Goal: Task Accomplishment & Management: Use online tool/utility

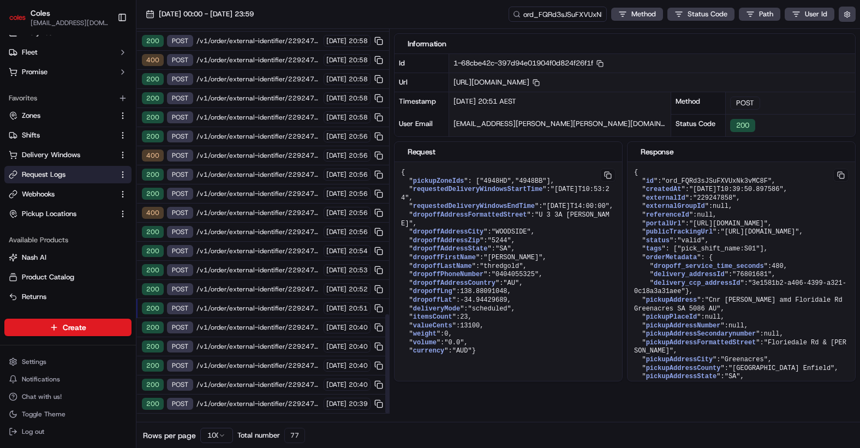
click at [247, 286] on span "/v1/order/external-identifier/229247858/delivery-window" at bounding box center [258, 289] width 124 height 9
click at [244, 282] on div "200 POST /v1/order/external-identifier/229247858/delivery-window [DATE] 20:52" at bounding box center [262, 289] width 253 height 19
click at [247, 267] on span "/v1/order/external-identifier/229247858/delivery-window" at bounding box center [258, 270] width 124 height 9
click at [248, 248] on span "/v1/order/external-identifier/229247858/delivery-window" at bounding box center [258, 251] width 124 height 9
click at [252, 233] on span "/v1/order/external-identifier/229247858/delivery-window" at bounding box center [258, 231] width 124 height 9
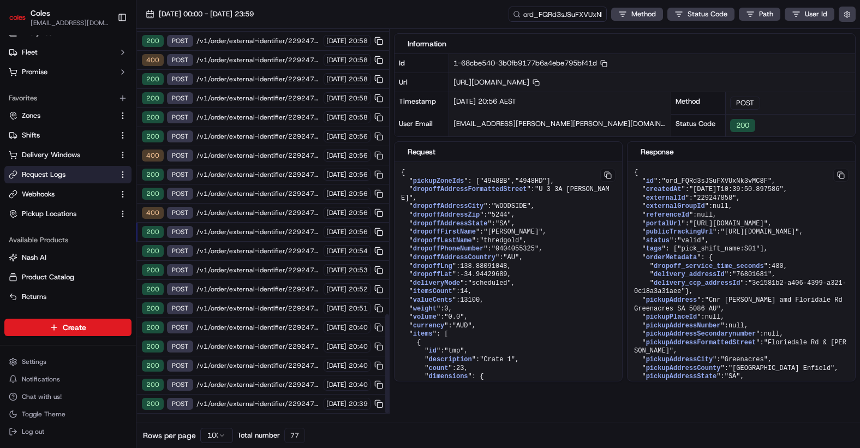
click at [249, 226] on div "200 POST /v1/order/external-identifier/229247858/delivery-window [DATE] 20:56" at bounding box center [262, 232] width 253 height 19
click at [251, 215] on span "/v1/order/external-identifier/229247858/delivery-window/book" at bounding box center [258, 212] width 124 height 9
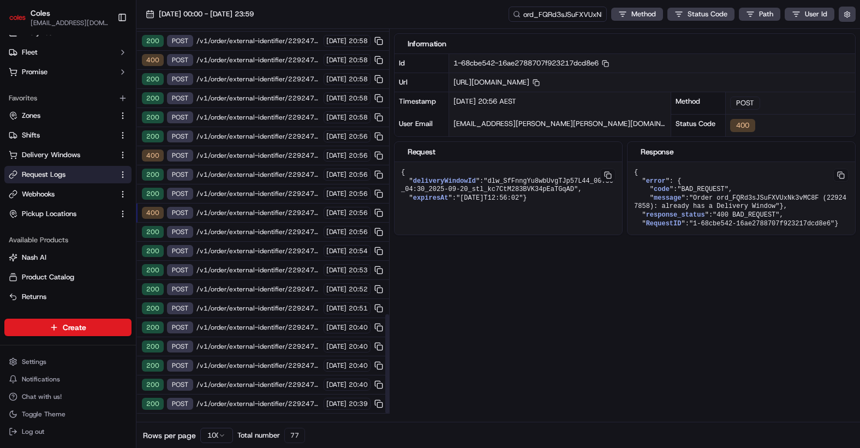
click at [218, 213] on span "/v1/order/external-identifier/229247858/delivery-window/book" at bounding box center [258, 212] width 124 height 9
click at [257, 302] on div "200 POST /v1/order/external-identifier/229247858/delivery-window [DATE] 20:51" at bounding box center [262, 308] width 253 height 19
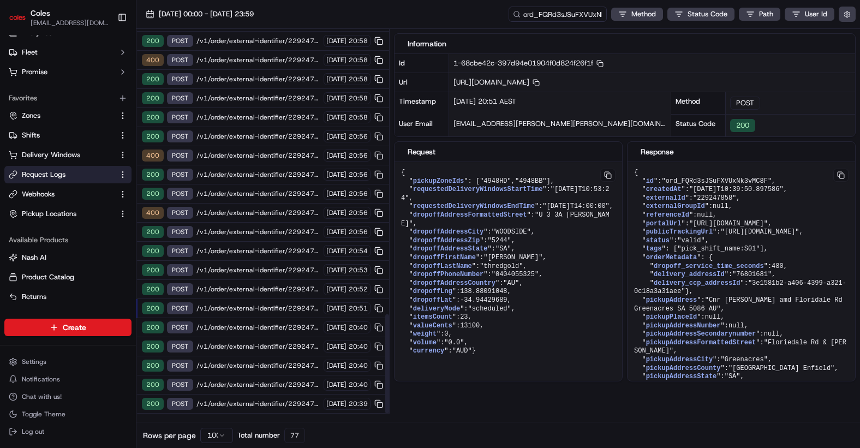
click at [252, 326] on span "/v1/order/external-identifier/229247858/delivery-window/confirm" at bounding box center [258, 327] width 124 height 9
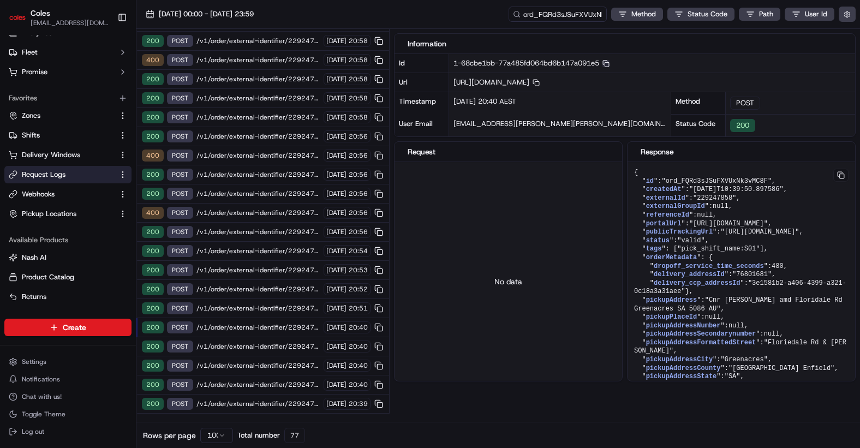
click at [609, 64] on icon "button" at bounding box center [605, 63] width 7 height 7
click at [257, 327] on span "/v1/order/external-identifier/229247858/delivery-window/confirm" at bounding box center [258, 327] width 124 height 9
click at [260, 304] on span "/v1/order/external-identifier/229247858/delivery-window" at bounding box center [258, 308] width 124 height 9
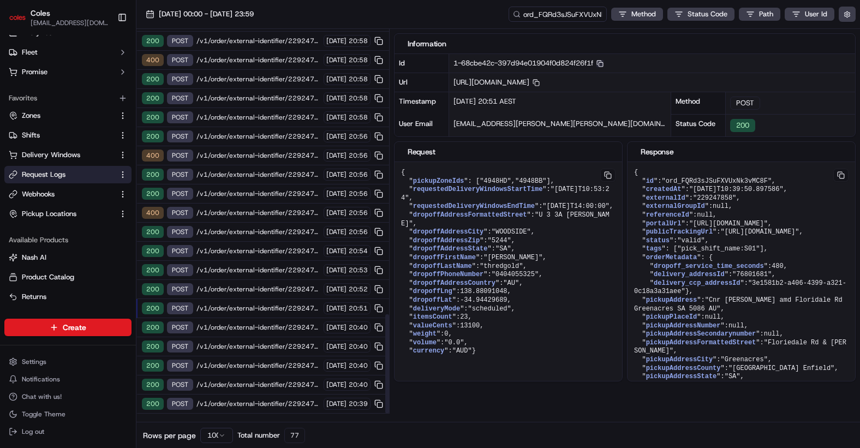
click at [258, 304] on span "/v1/order/external-identifier/229247858/delivery-window" at bounding box center [258, 308] width 124 height 9
click at [260, 291] on span "/v1/order/external-identifier/229247858/delivery-window" at bounding box center [258, 289] width 124 height 9
click at [261, 285] on span "/v1/order/external-identifier/229247858/delivery-window" at bounding box center [258, 289] width 124 height 9
click at [262, 271] on span "/v1/order/external-identifier/229247858/delivery-window" at bounding box center [258, 270] width 124 height 9
click at [264, 253] on span "/v1/order/external-identifier/229247858/delivery-window" at bounding box center [258, 251] width 124 height 9
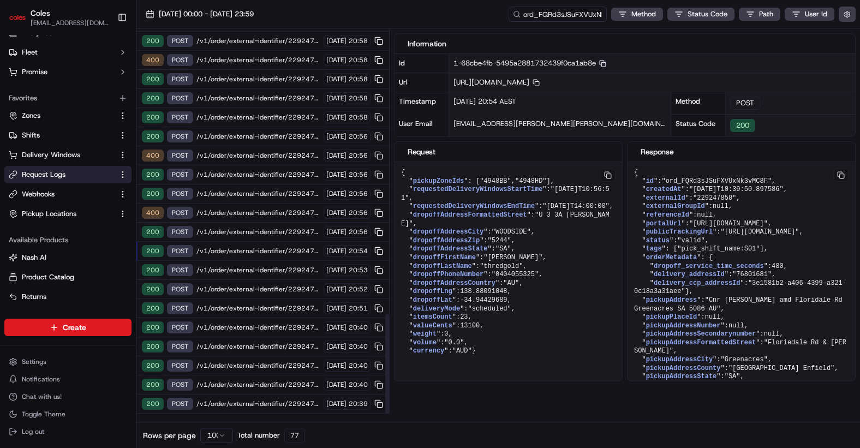
click at [263, 233] on span "/v1/order/external-identifier/229247858/delivery-window" at bounding box center [258, 231] width 124 height 9
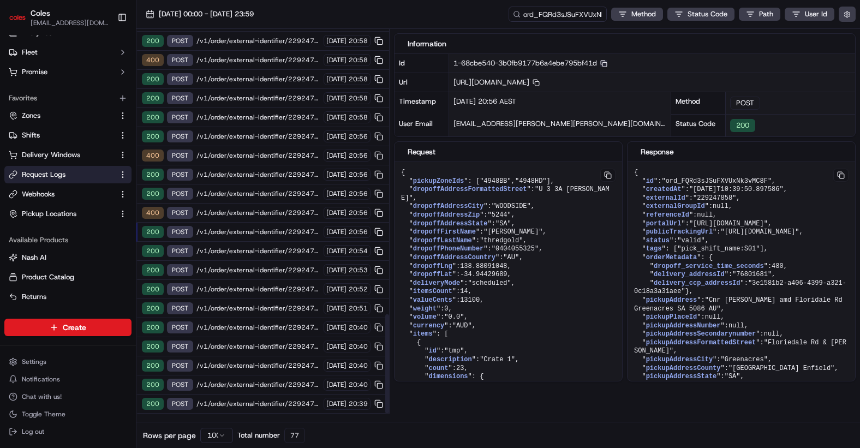
click at [266, 212] on span "/v1/order/external-identifier/229247858/delivery-window/book" at bounding box center [258, 212] width 124 height 9
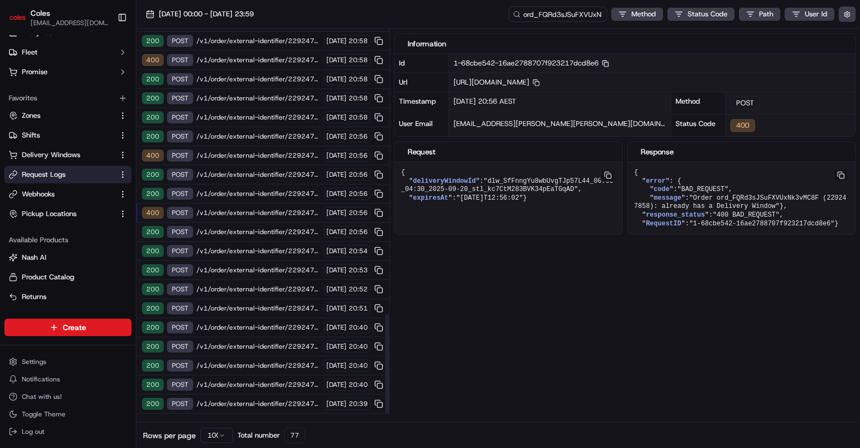
click at [265, 214] on span "/v1/order/external-identifier/229247858/delivery-window/book" at bounding box center [258, 212] width 124 height 9
click at [278, 209] on span "/v1/order/external-identifier/229247858/delivery-window/book" at bounding box center [258, 212] width 124 height 9
click at [616, 65] on div "1-68cbe542-16ae2788707f923217dcd8e6 Copy 1-68cbe542-16ae2788707f923217dcd8e6" at bounding box center [652, 63] width 406 height 19
click at [609, 65] on icon "button" at bounding box center [605, 63] width 7 height 7
click at [268, 218] on div "400 POST /v1/order/external-identifier/229247858/delivery-window/book [DATE] 20…" at bounding box center [262, 212] width 253 height 19
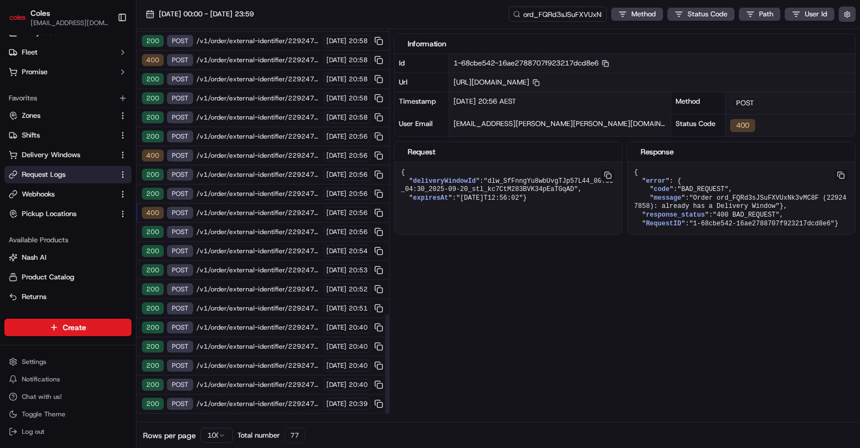
click at [236, 215] on span "/v1/order/external-identifier/229247858/delivery-window/book" at bounding box center [258, 212] width 124 height 9
click at [240, 211] on span "/v1/order/external-identifier/229247858/delivery-window/book" at bounding box center [258, 212] width 124 height 9
click at [241, 211] on span "/v1/order/external-identifier/229247858/delivery-window/book" at bounding box center [258, 212] width 124 height 9
click at [242, 193] on span "/v1/order/external-identifier/229247858/delivery-window" at bounding box center [258, 193] width 124 height 9
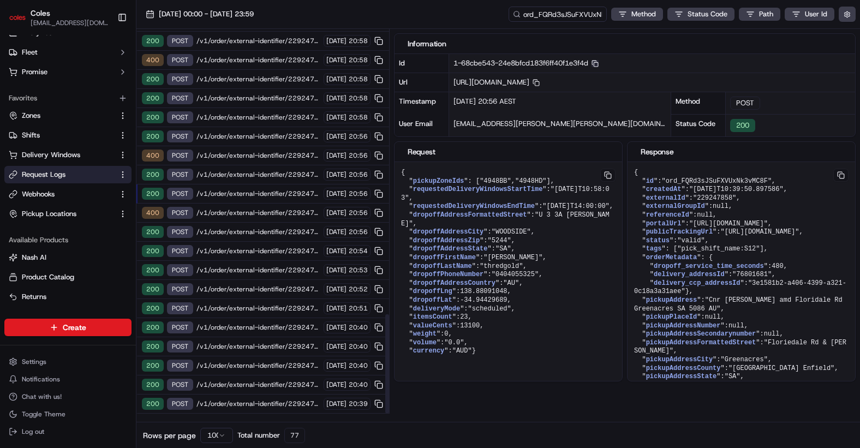
click at [249, 194] on span "/v1/order/external-identifier/229247858/delivery-window" at bounding box center [258, 193] width 124 height 9
click at [248, 178] on span "/v1/order/external-identifier/229247858/delivery-window" at bounding box center [258, 174] width 124 height 9
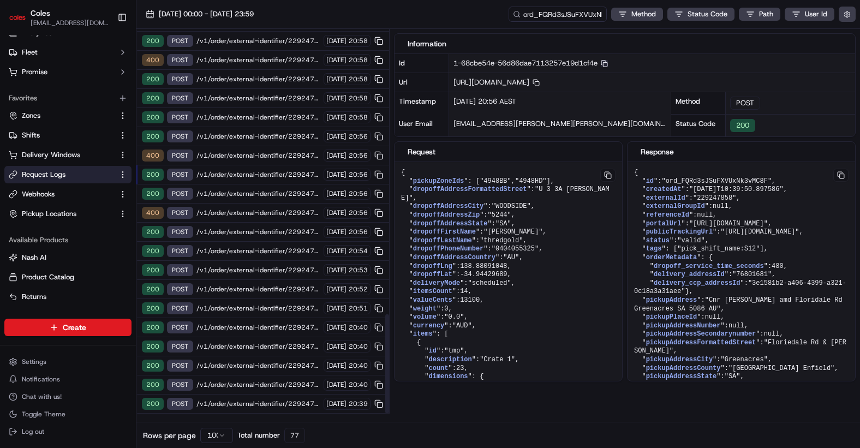
click at [245, 153] on span "/v1/order/external-identifier/229247858/delivery-window/book" at bounding box center [258, 155] width 124 height 9
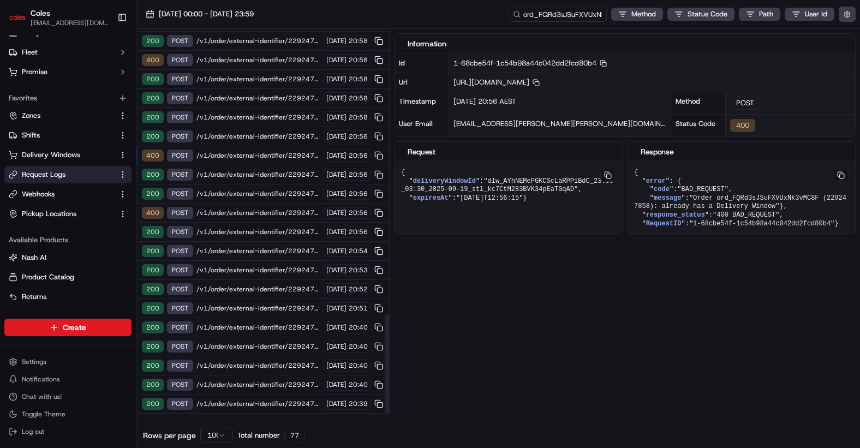
click at [245, 134] on span "/v1/order/external-identifier/229247858/delivery-window" at bounding box center [258, 136] width 124 height 9
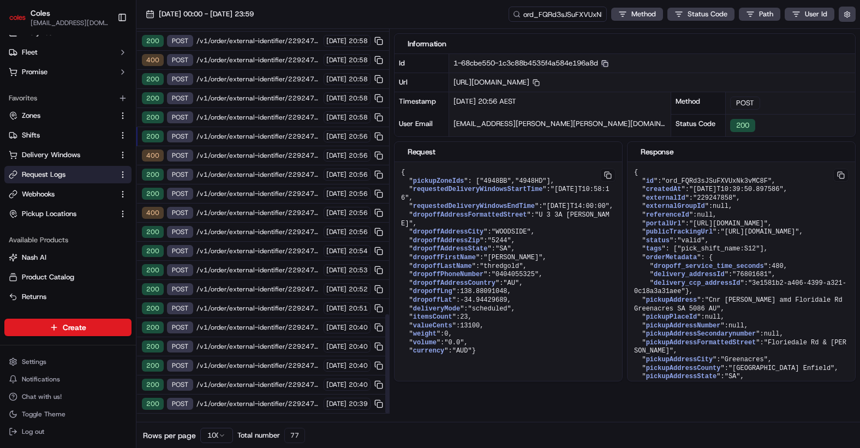
click at [245, 115] on span "/v1/order/external-identifier/229247858/delivery-window" at bounding box center [258, 117] width 124 height 9
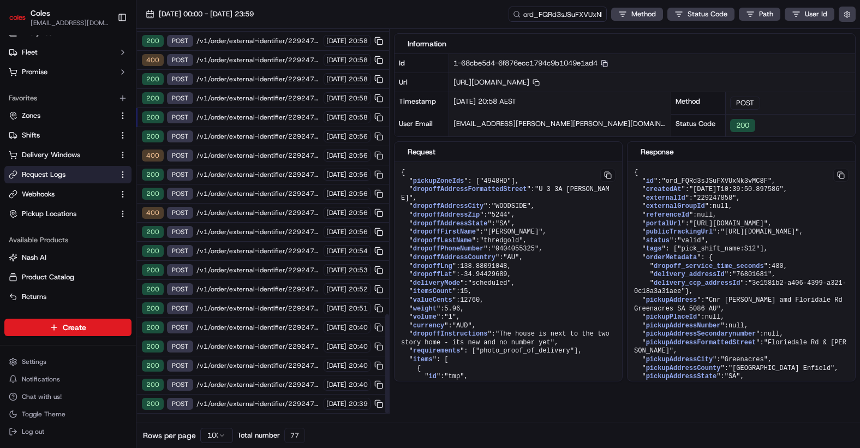
click at [244, 98] on span "/v1/order/external-identifier/229247858/delivery-window" at bounding box center [258, 98] width 124 height 9
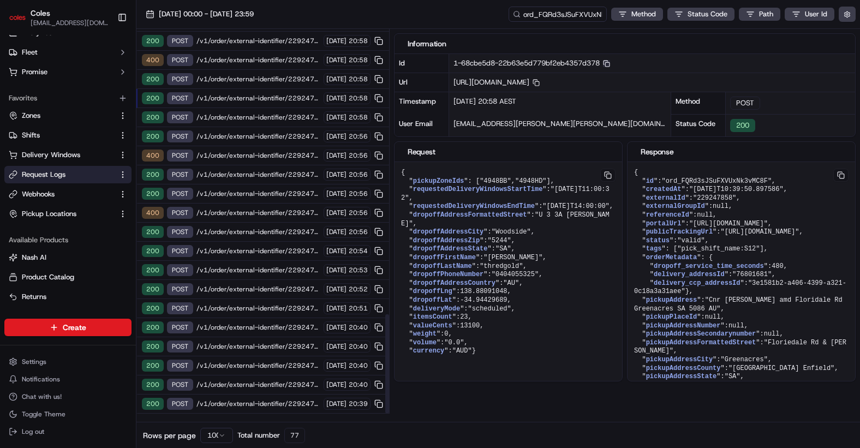
click at [262, 215] on span "/v1/order/external-identifier/229247858/delivery-window/book" at bounding box center [258, 212] width 124 height 9
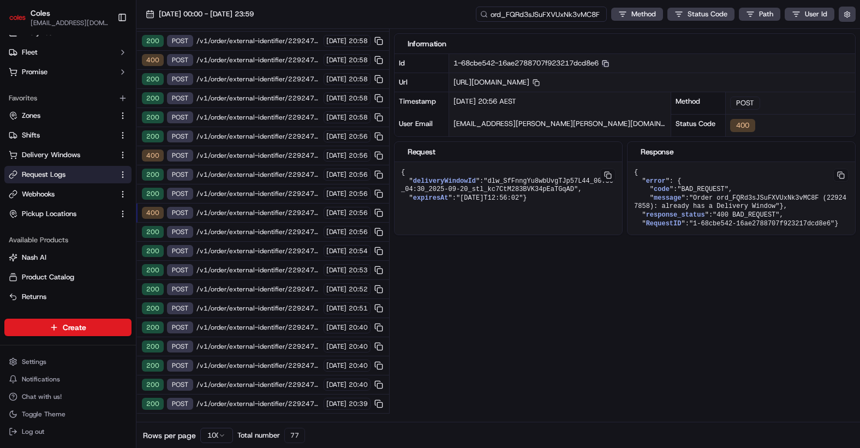
click at [555, 15] on input "ord_FQRd3sJSuFXVUxNk3vMC8F" at bounding box center [541, 14] width 131 height 15
paste input "1-68cbe541-7b7c99d34a2a26607aead095"
type input "1-68cbe541-7b7c99d34a2a26607aead095"
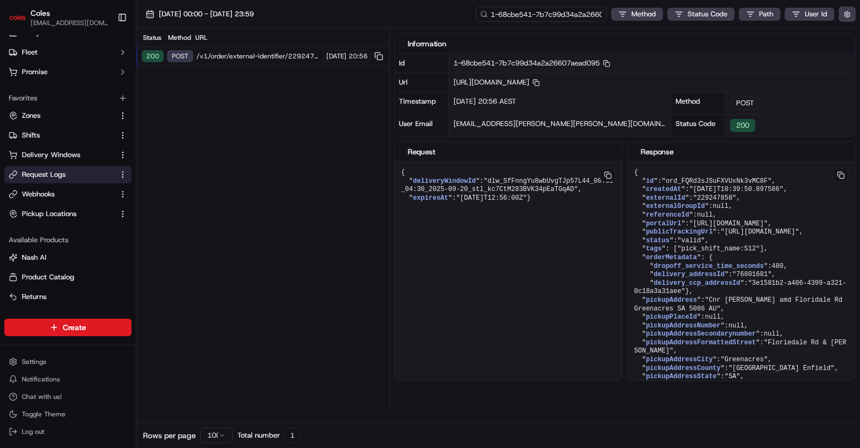
click at [543, 12] on input "1-68cbe541-7b7c99d34a2a26607aead095" at bounding box center [541, 14] width 131 height 15
click at [543, 13] on input "1-68cbe541-7b7c99d34a2a26607aead095" at bounding box center [541, 14] width 131 height 15
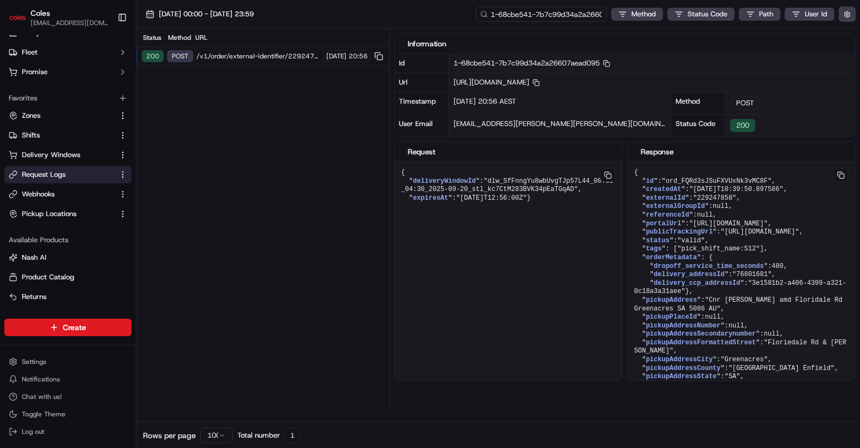
paste input "0c63de4261bfac6d00dd7d16"
type input "1-68cbe541-0c63de4261bfac6d00dd7d16"
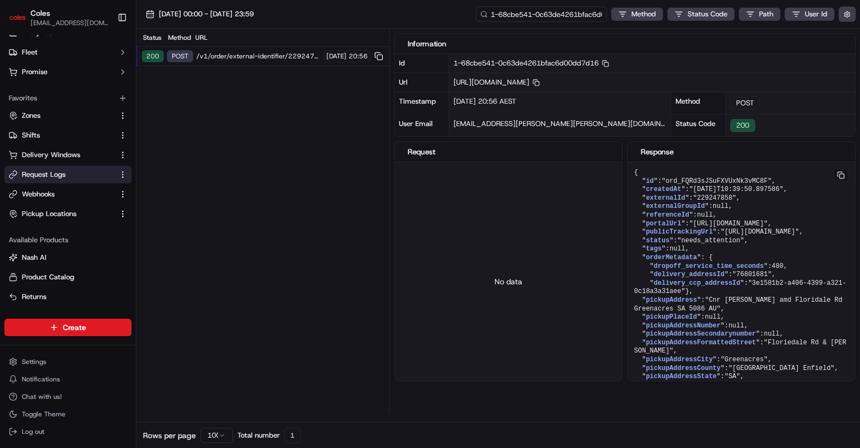
click at [542, 12] on input "1-68cbe541-0c63de4261bfac6d00dd7d16" at bounding box center [541, 14] width 131 height 15
paste input "7b7c99d34a2a26607aead095"
type input "1-68cbe541-7b7c99d34a2a26607aead095"
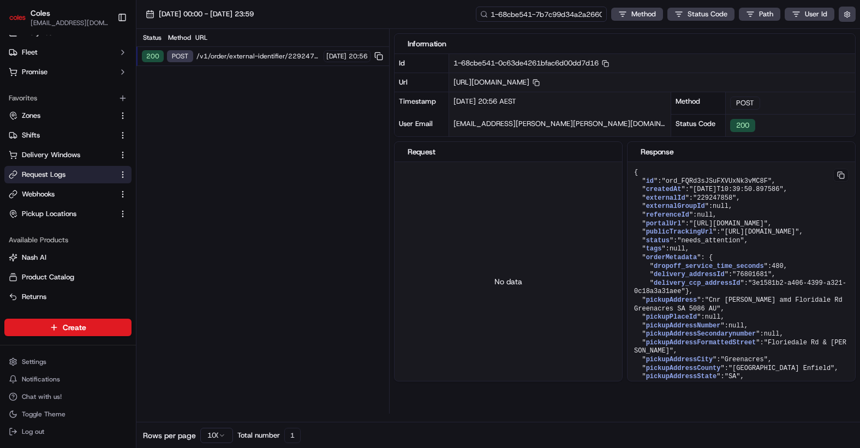
scroll to position [0, 41]
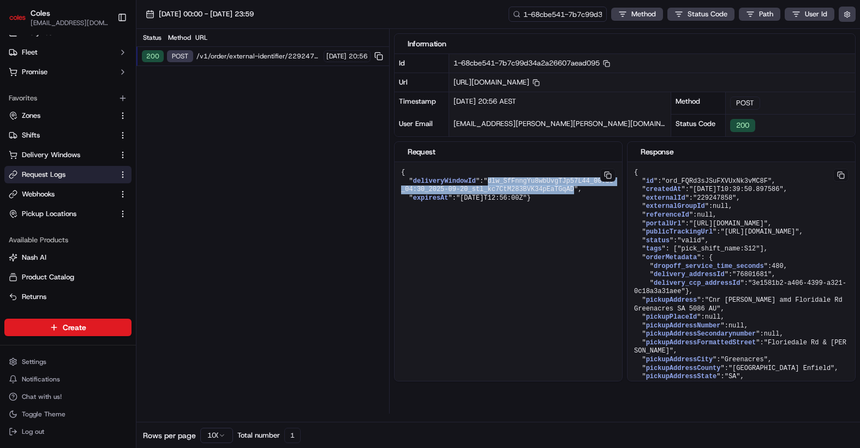
drag, startPoint x: 513, startPoint y: 183, endPoint x: 577, endPoint y: 190, distance: 64.7
click at [577, 190] on span ""dlw_SfFnngYu8wbUvgTJp57L44_00:30_04:30_2025-09-20_stl_kc7CtM283BVK34pEaTGqAD"" at bounding box center [507, 185] width 212 height 16
copy span "dlw_SfFnngYu8wbUvgTJp57L44_00:30_04:30_2025-09-20_stl_kc7CtM283BVK34pEaTGqAD"
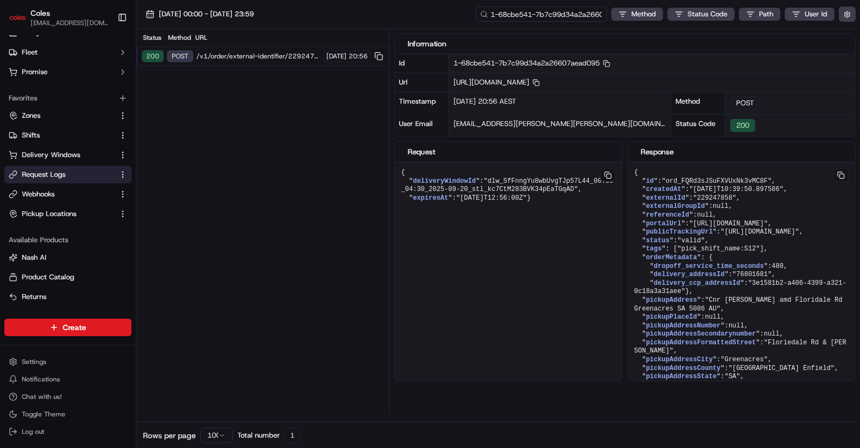
click at [551, 16] on input "1-68cbe541-7b7c99d34a2a26607aead095" at bounding box center [541, 14] width 131 height 15
click at [719, 177] on span ""ord_FQRd3sJSuFXVUxNk3vMC8F"" at bounding box center [716, 181] width 110 height 8
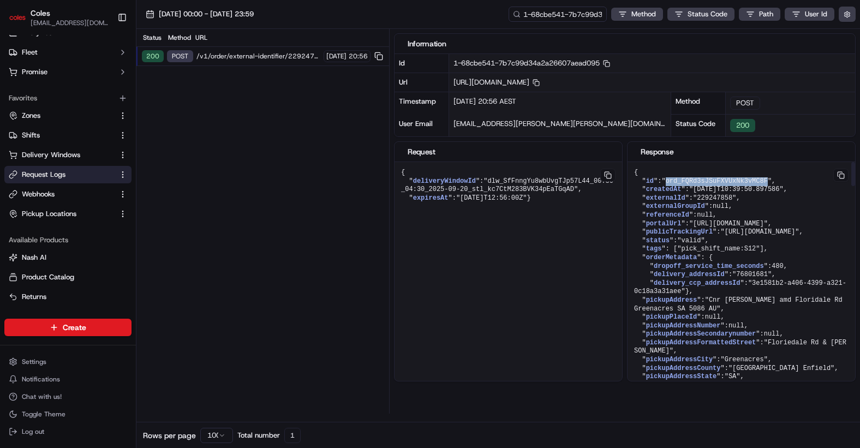
click at [719, 177] on span ""ord_FQRd3sJSuFXVUxNk3vMC8F"" at bounding box center [716, 181] width 110 height 8
click at [549, 17] on input "1-68cbe541-7b7c99d34a2a26607aead095" at bounding box center [541, 14] width 131 height 15
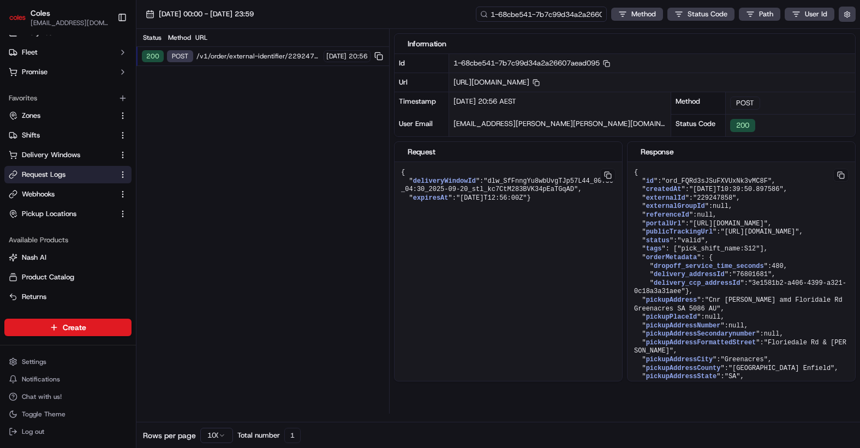
paste input "2-16ae2788707f923217dcd8e6"
type input "1-68cbe542-16ae2788707f923217dcd8e6"
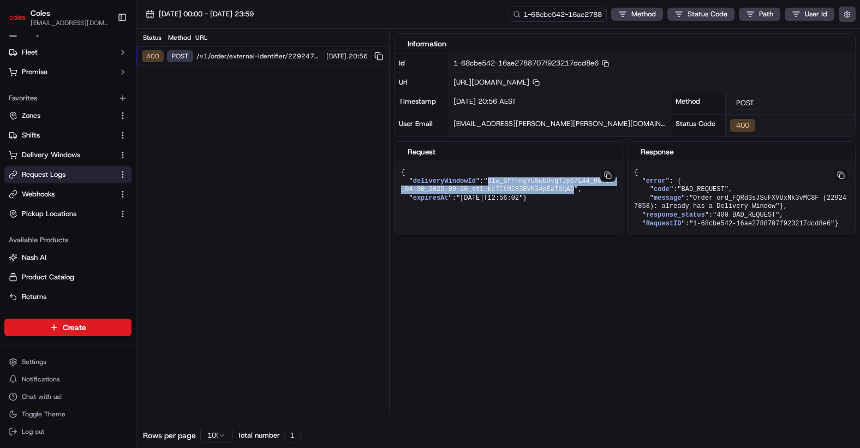
drag, startPoint x: 493, startPoint y: 181, endPoint x: 577, endPoint y: 190, distance: 85.1
click at [577, 190] on span ""dlw_SfFnngYu8wbUvgTJp57L44_00:30_04:30_2025-09-20_stl_kc7CtM283BVK34pEaTGqAD"" at bounding box center [507, 185] width 212 height 16
copy span "dlw_SfFnngYu8wbUvgTJp57L44_00:30_04:30_2025-09-20_stl_kc7CtM283BVK34pEaTGqAD"
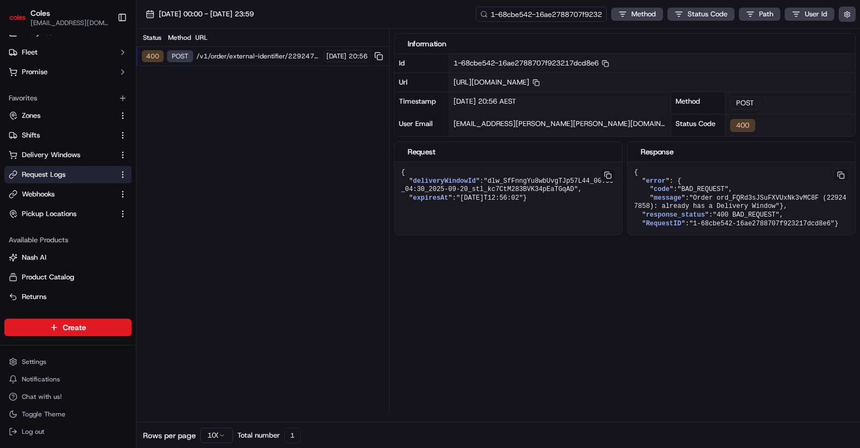
click at [551, 13] on input "1-68cbe542-16ae2788707f923217dcd8e6" at bounding box center [541, 14] width 131 height 15
paste input "1-7b7c99d34a2a26607aead095"
type input "1-68cbe541-7b7c99d34a2a26607aead095"
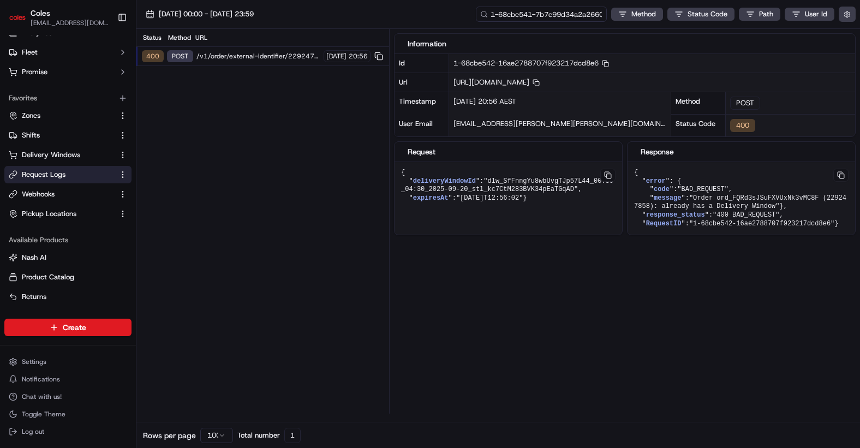
scroll to position [0, 41]
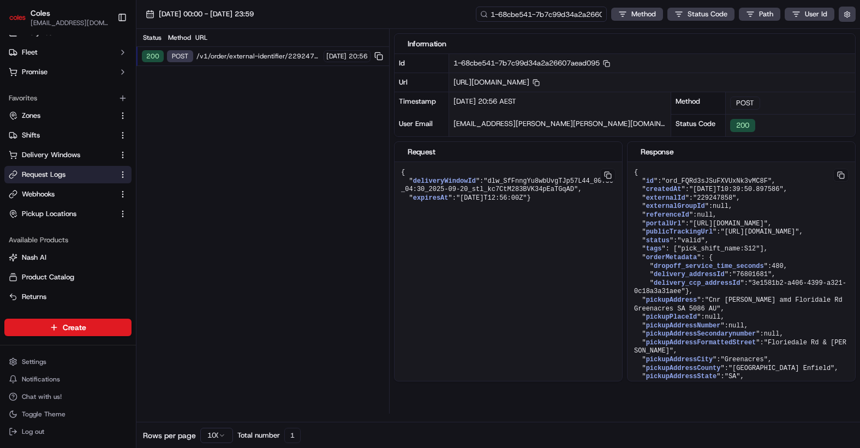
click at [556, 8] on input "1-68cbe541-7b7c99d34a2a26607aead095" at bounding box center [541, 14] width 131 height 15
click at [556, 9] on input "1-68cbe541-7b7c99d34a2a26607aead095" at bounding box center [541, 14] width 131 height 15
paste input "2-16ae2788707f923217dcd8e6"
type input "1-68cbe542-16ae2788707f923217dcd8e6"
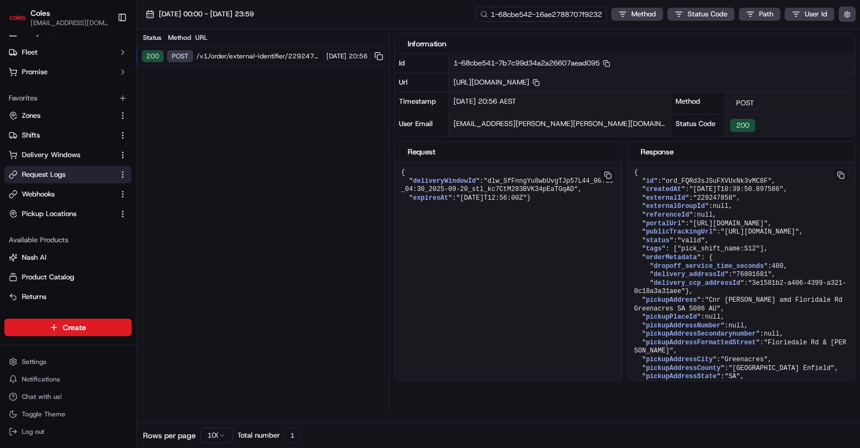
scroll to position [0, 40]
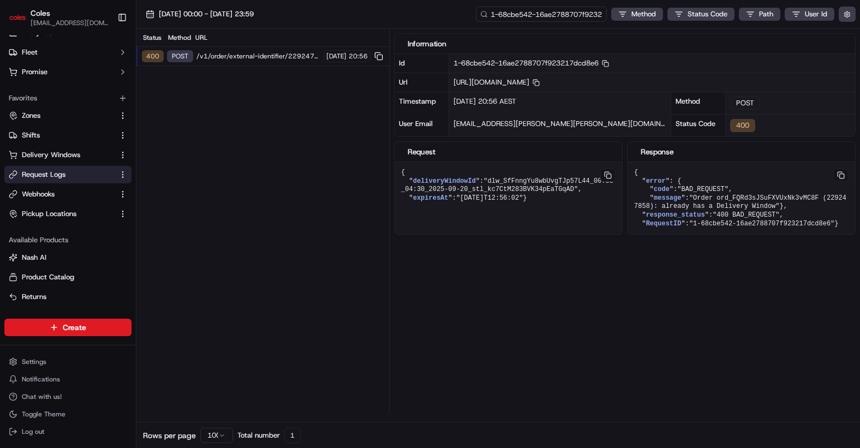
click at [579, 14] on input "1-68cbe542-16ae2788707f923217dcd8e6" at bounding box center [541, 14] width 131 height 15
paste input "1-7b7c99d34a2a26607aead095"
type input "1-68cbe541-7b7c99d34a2a26607aead095"
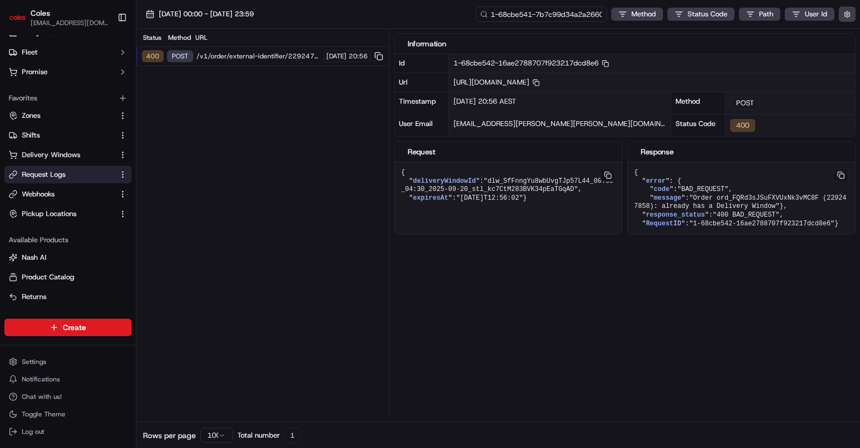
scroll to position [0, 41]
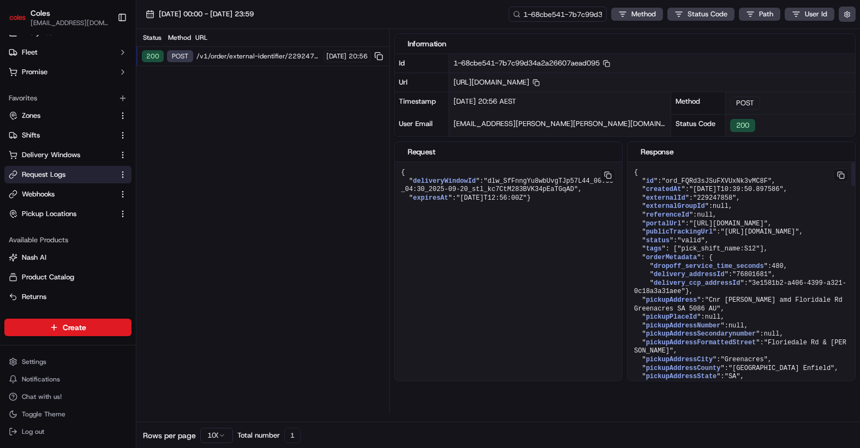
click at [713, 185] on span ""[DATE]T10:39:50.897586"" at bounding box center [736, 189] width 94 height 8
copy span "ord_FQRd3sJSuFXVUxNk3vMC8F"
click at [551, 15] on input "1-68cbe541-7b7c99d34a2a26607aead095" at bounding box center [541, 14] width 131 height 15
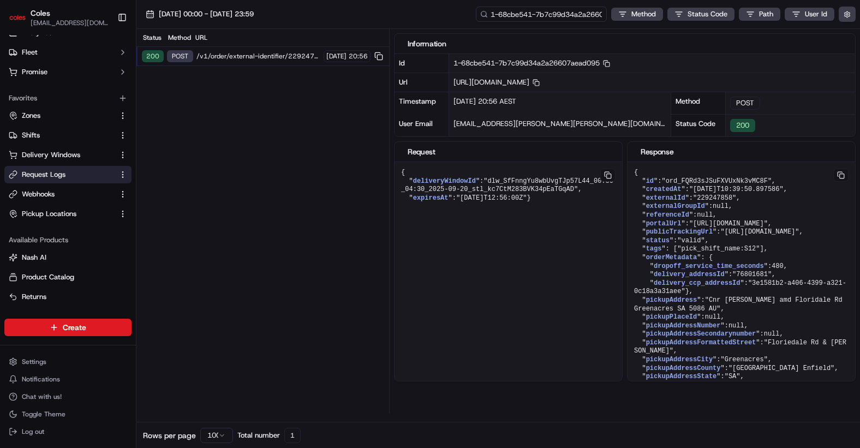
click at [551, 16] on input "1-68cbe541-7b7c99d34a2a26607aead095" at bounding box center [541, 14] width 131 height 15
paste input "ord_FQRd3sJSuFXVUxNk3vMC8F"
type input "ord_FQRd3sJSuFXVUxNk3vMC8F"
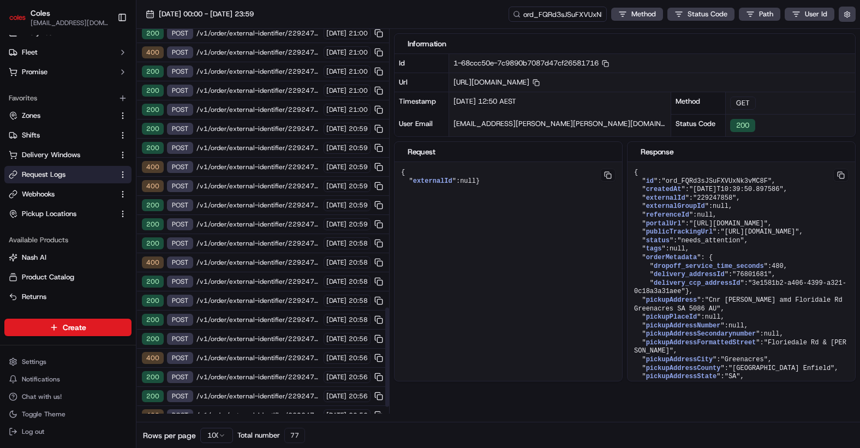
scroll to position [1104, 0]
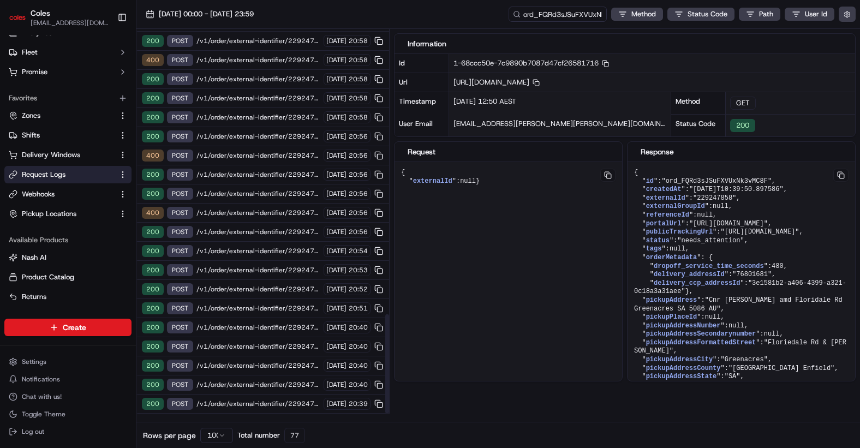
click at [245, 233] on span "/v1/order/external-identifier/229247858/delivery-window" at bounding box center [258, 231] width 124 height 9
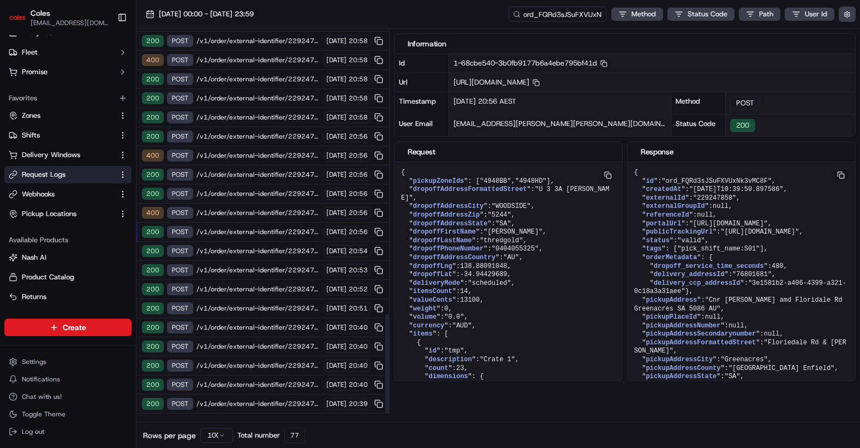
click at [249, 269] on span "/v1/order/external-identifier/229247858/delivery-window" at bounding box center [258, 270] width 124 height 9
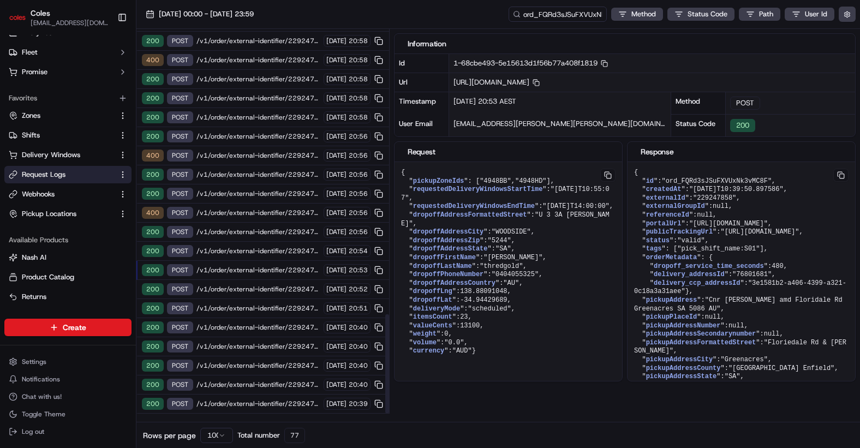
click at [248, 342] on span "/v1/order/external-identifier/229247858/delivery-window" at bounding box center [258, 346] width 124 height 9
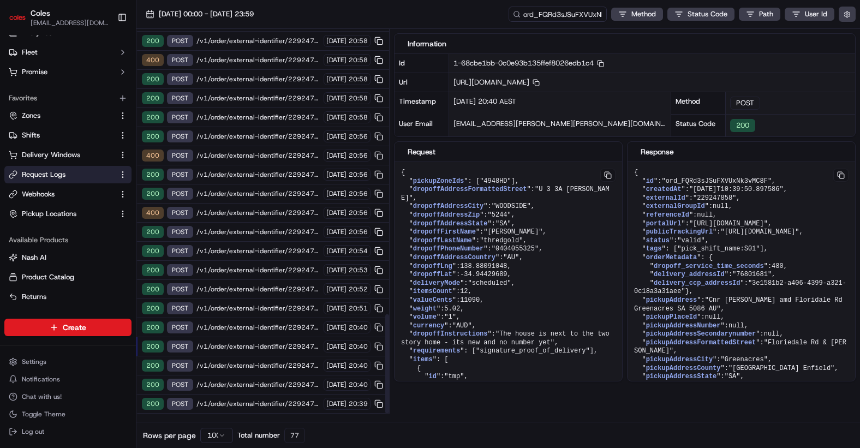
click at [260, 213] on span "/v1/order/external-identifier/229247858/delivery-window/book" at bounding box center [258, 212] width 124 height 9
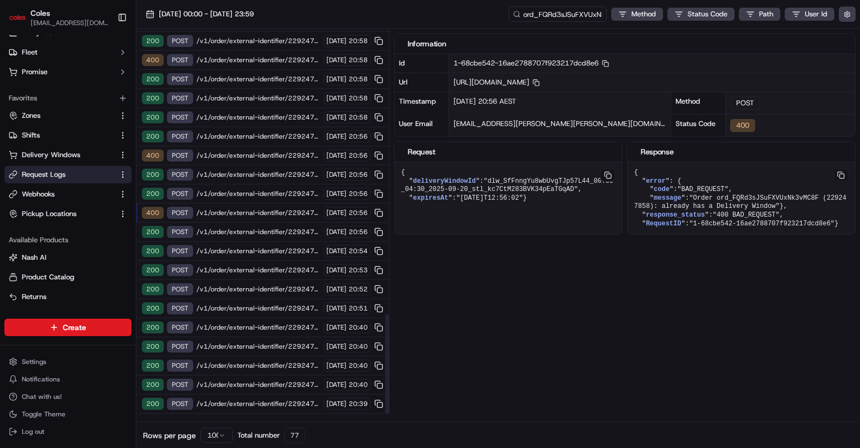
click at [249, 230] on span "/v1/order/external-identifier/229247858/delivery-window" at bounding box center [258, 231] width 124 height 9
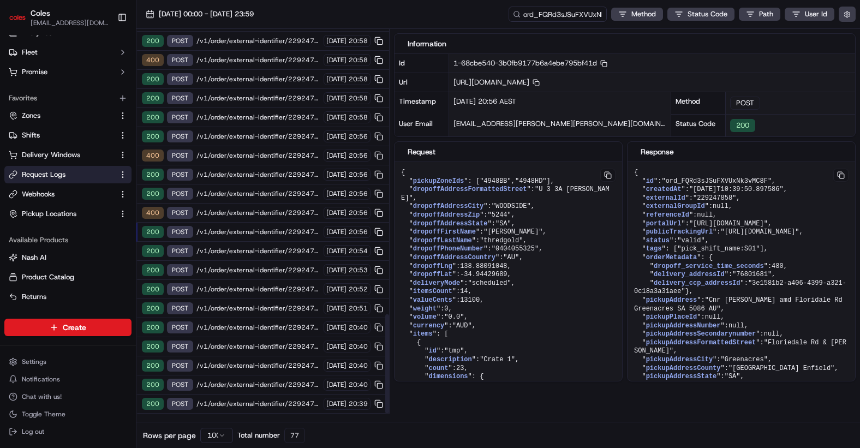
click at [250, 249] on span "/v1/order/external-identifier/229247858/delivery-window" at bounding box center [258, 251] width 124 height 9
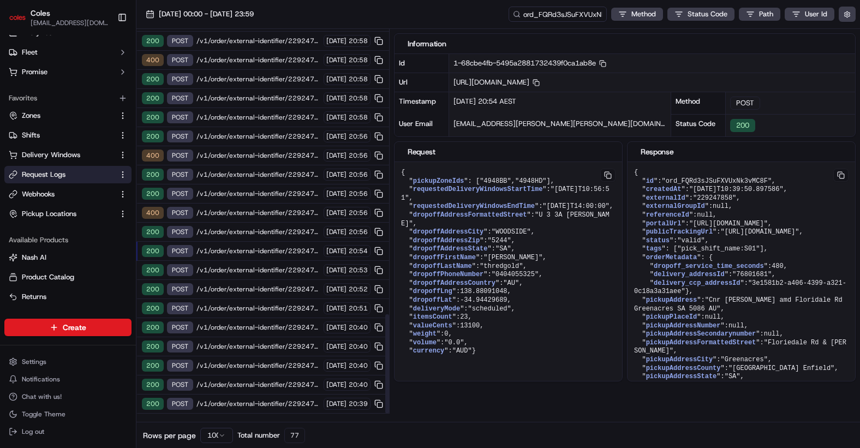
click at [245, 267] on span "/v1/order/external-identifier/229247858/delivery-window" at bounding box center [258, 270] width 124 height 9
click at [247, 212] on span "/v1/order/external-identifier/229247858/delivery-window/book" at bounding box center [258, 212] width 124 height 9
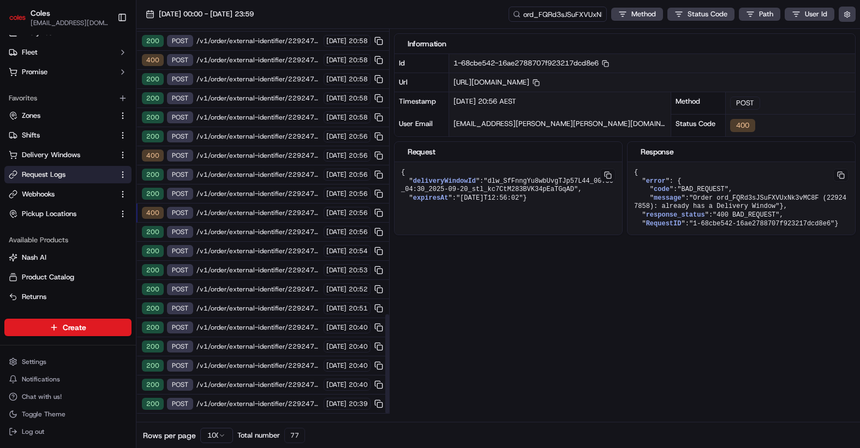
click at [251, 191] on span "/v1/order/external-identifier/229247858/delivery-window" at bounding box center [258, 193] width 124 height 9
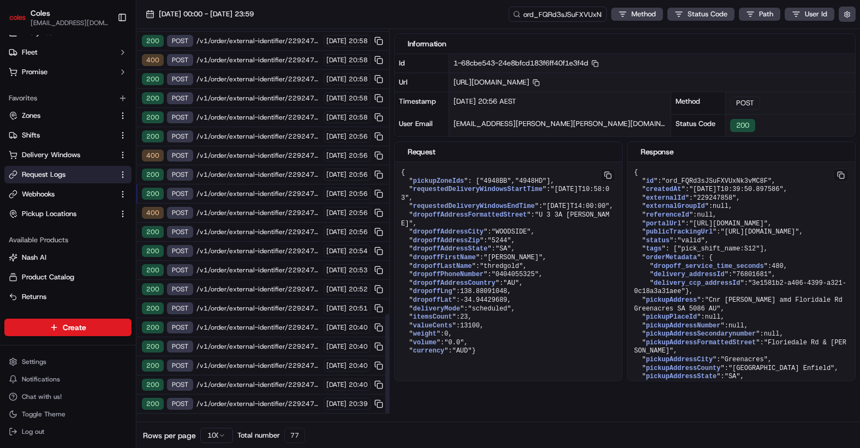
click at [249, 215] on span "/v1/order/external-identifier/229247858/delivery-window/book" at bounding box center [258, 212] width 124 height 9
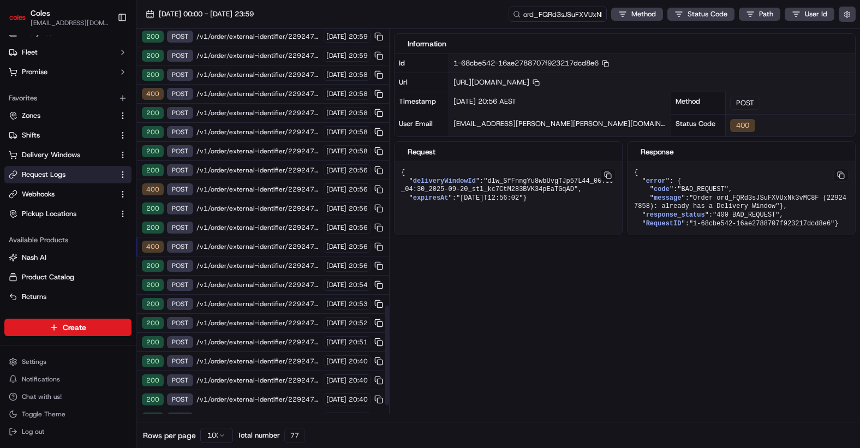
scroll to position [1069, 0]
click at [248, 205] on span "/v1/order/external-identifier/229247858/delivery-window" at bounding box center [258, 209] width 124 height 9
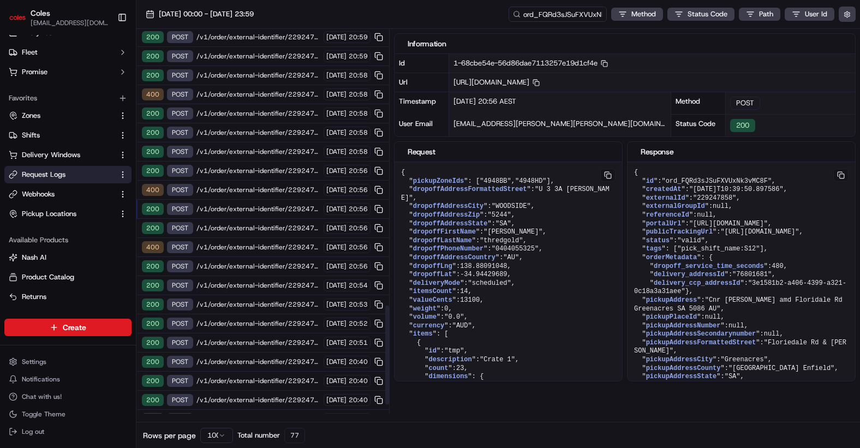
click at [250, 188] on span "/v1/order/external-identifier/229247858/delivery-window/book" at bounding box center [258, 189] width 124 height 9
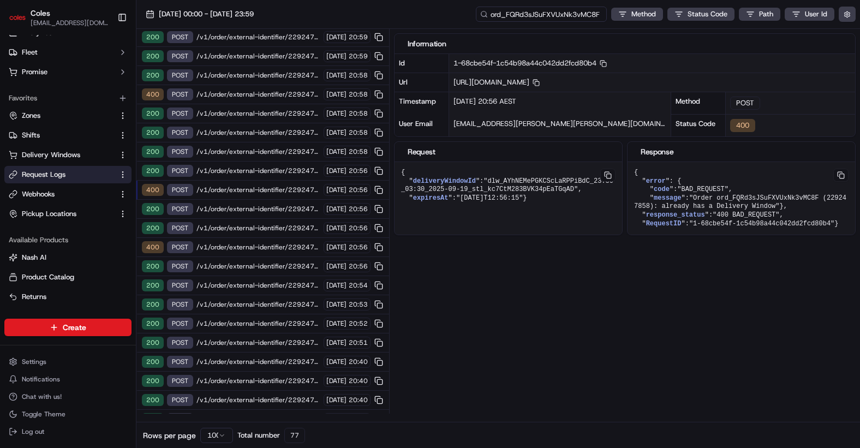
click at [537, 10] on input "ord_FQRd3sJSuFXVUxNk3vMC8F" at bounding box center [541, 14] width 131 height 15
paste input "1-68cbe541-7b7c99d34a2a26607aead095"
type input "1-68cbe541-7b7c99d34a2a26607aead095"
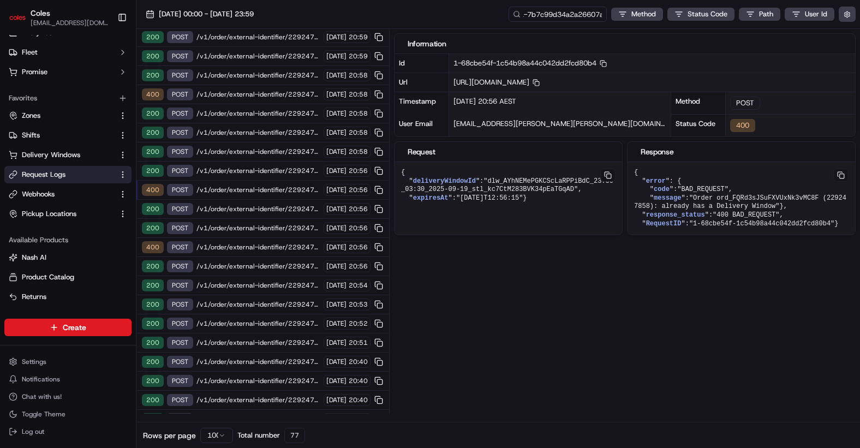
scroll to position [0, 0]
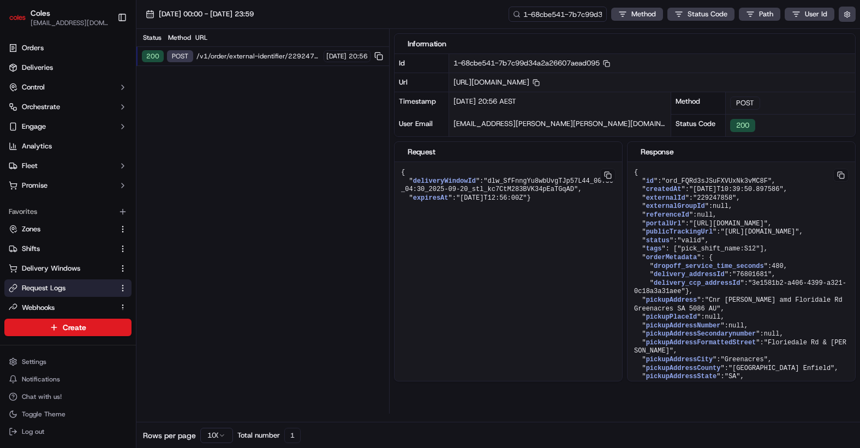
scroll to position [113, 0]
